Goal: Task Accomplishment & Management: Manage account settings

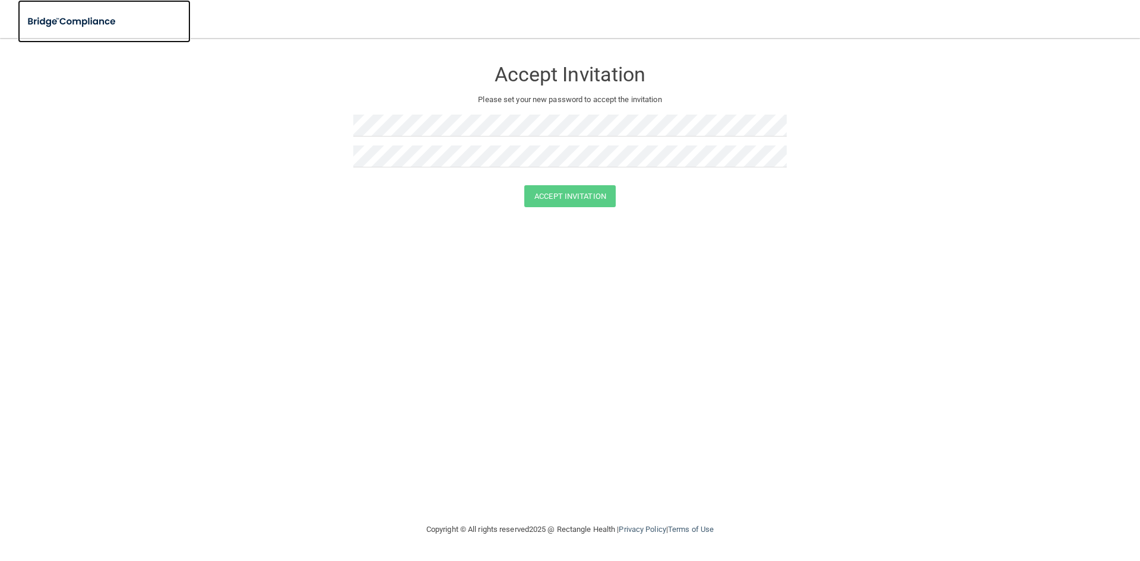
click at [86, 14] on img at bounding box center [72, 22] width 109 height 24
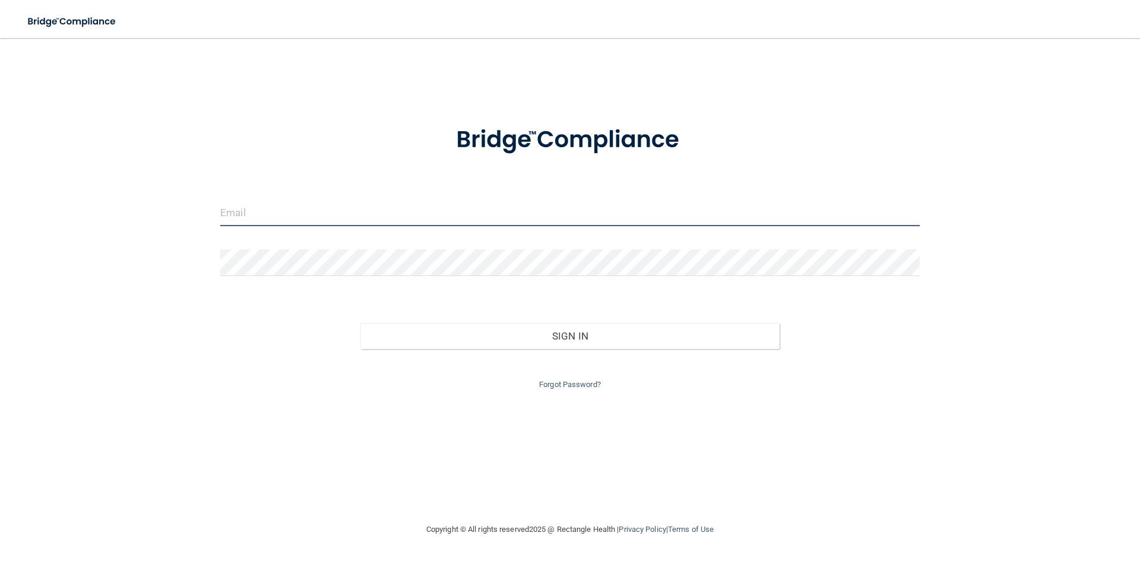
click at [313, 203] on input "email" at bounding box center [570, 213] width 700 height 27
type input "[EMAIL_ADDRESS][DOMAIN_NAME]"
click at [326, 276] on div at bounding box center [570, 267] width 718 height 36
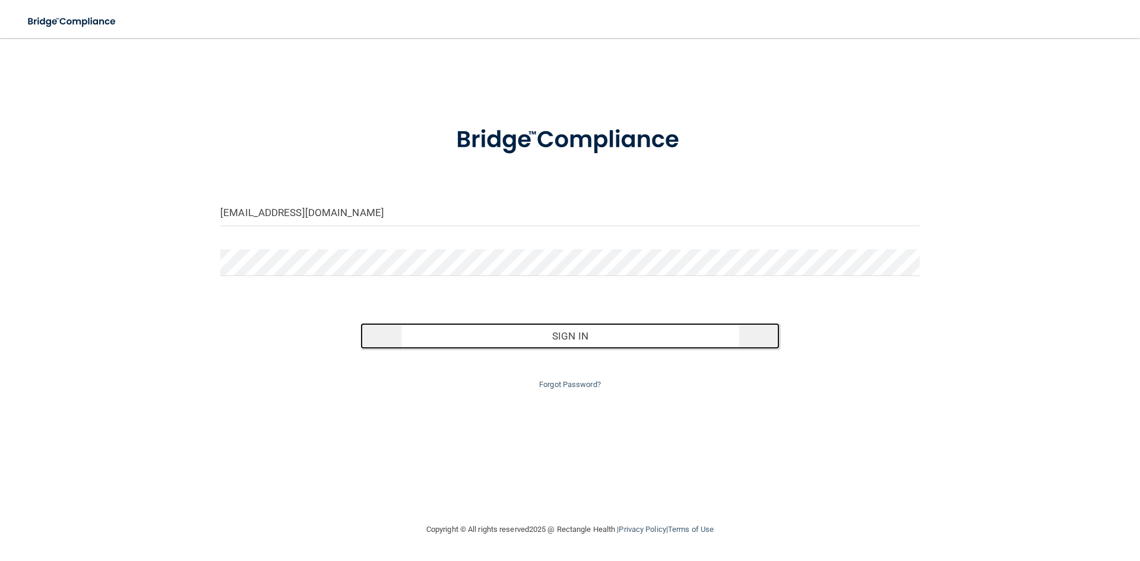
click at [718, 338] on button "Sign In" at bounding box center [571, 336] width 420 height 26
click at [451, 333] on button "Sign In" at bounding box center [571, 336] width 420 height 26
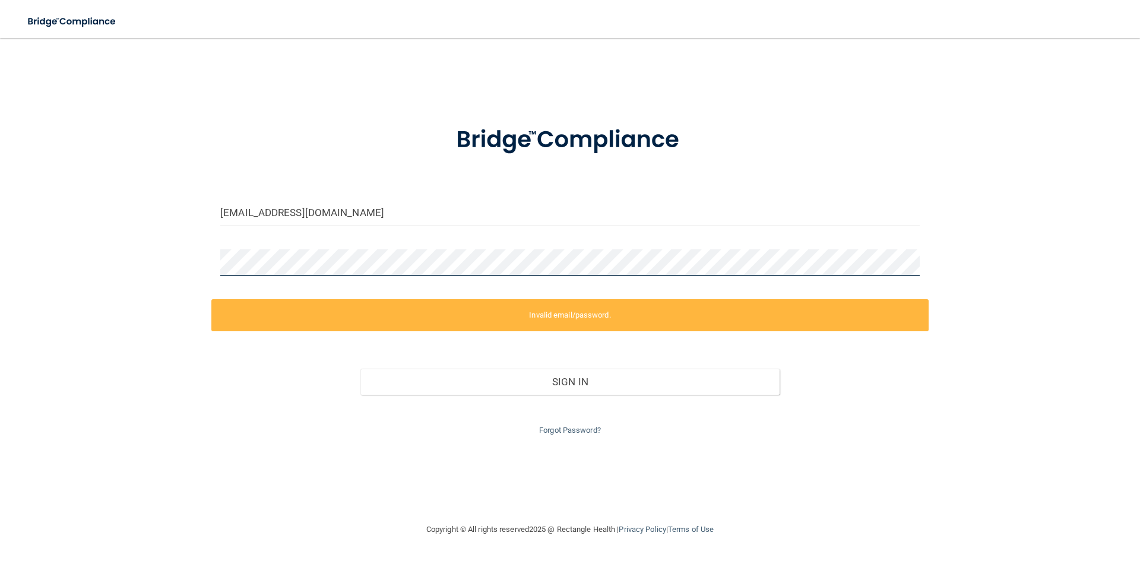
click at [0, 213] on main "[EMAIL_ADDRESS][DOMAIN_NAME] Invalid email/password. You don't have permission …" at bounding box center [570, 299] width 1140 height 523
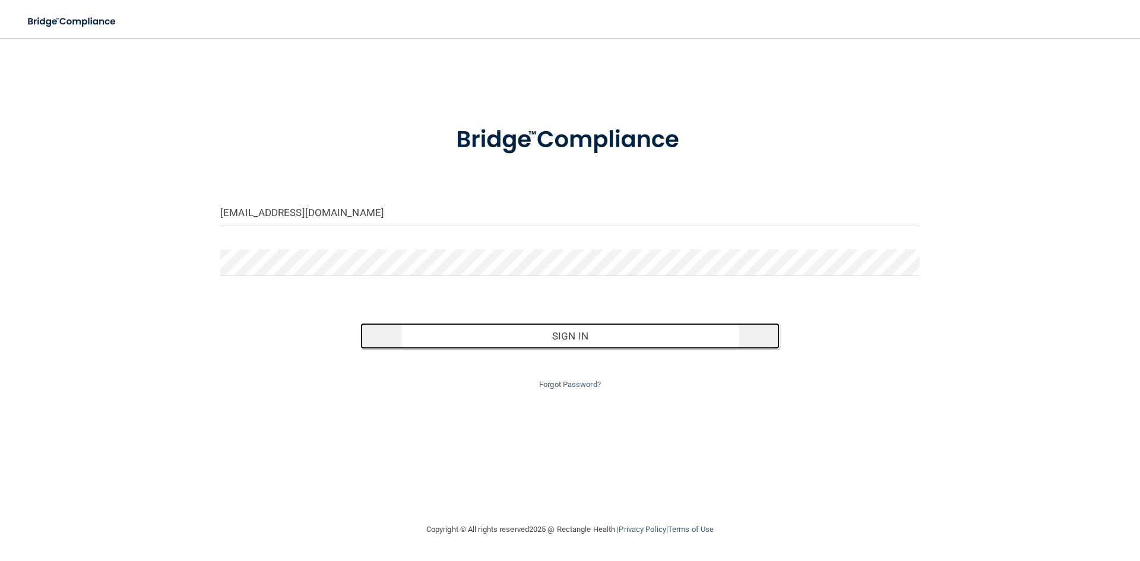
click at [475, 338] on button "Sign In" at bounding box center [571, 336] width 420 height 26
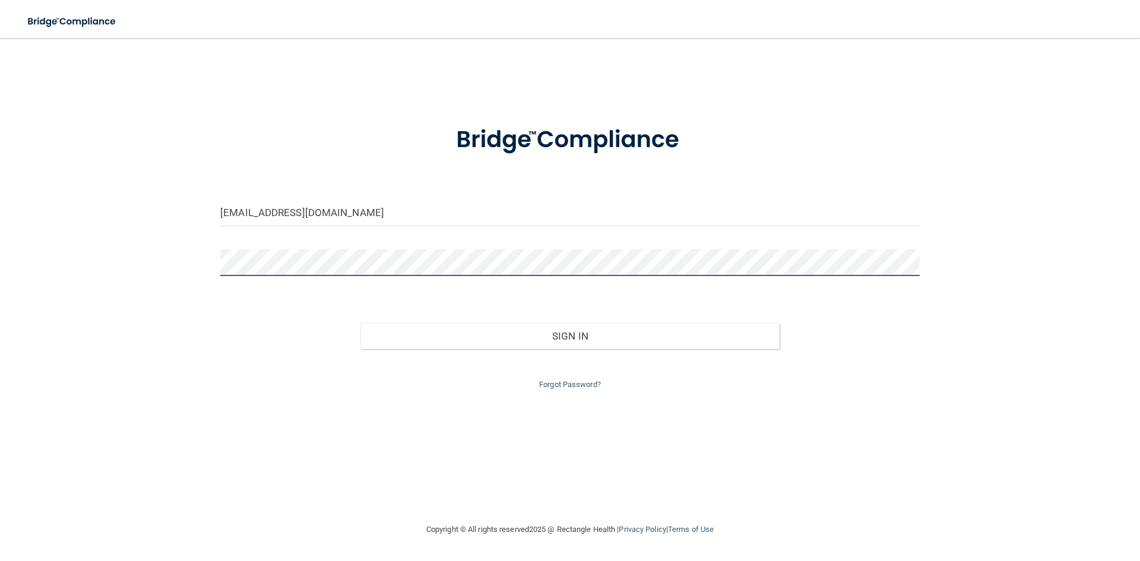
click at [361, 323] on button "Sign In" at bounding box center [571, 336] width 420 height 26
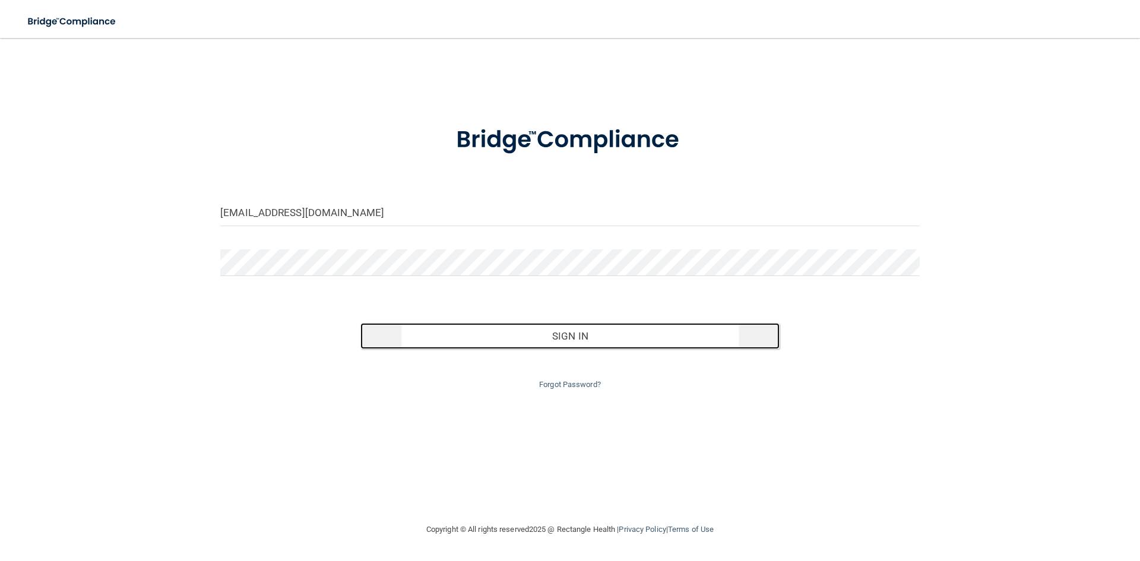
click at [495, 343] on button "Sign In" at bounding box center [571, 336] width 420 height 26
